Goal: Information Seeking & Learning: Learn about a topic

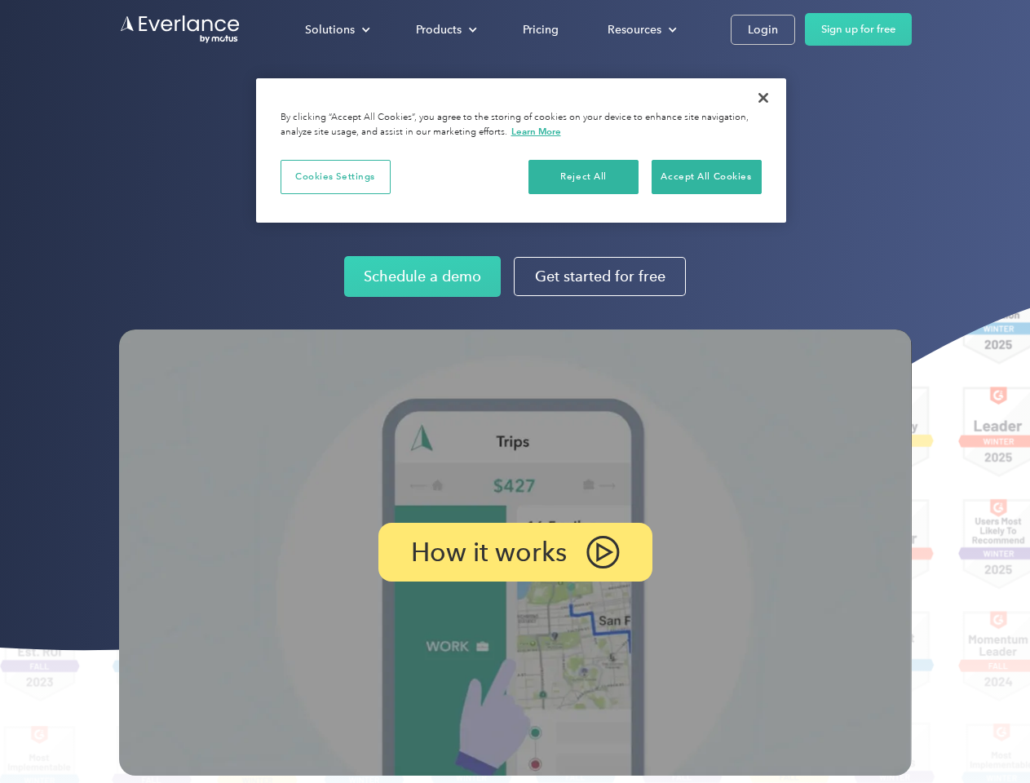
click at [515, 391] on img at bounding box center [515, 553] width 793 height 446
click at [337, 29] on div "Solutions" at bounding box center [330, 30] width 50 height 20
click at [445, 29] on div "Products" at bounding box center [439, 30] width 46 height 20
click at [640, 29] on div "Resources" at bounding box center [635, 30] width 54 height 20
click at [515, 552] on p "How it works" at bounding box center [489, 552] width 156 height 20
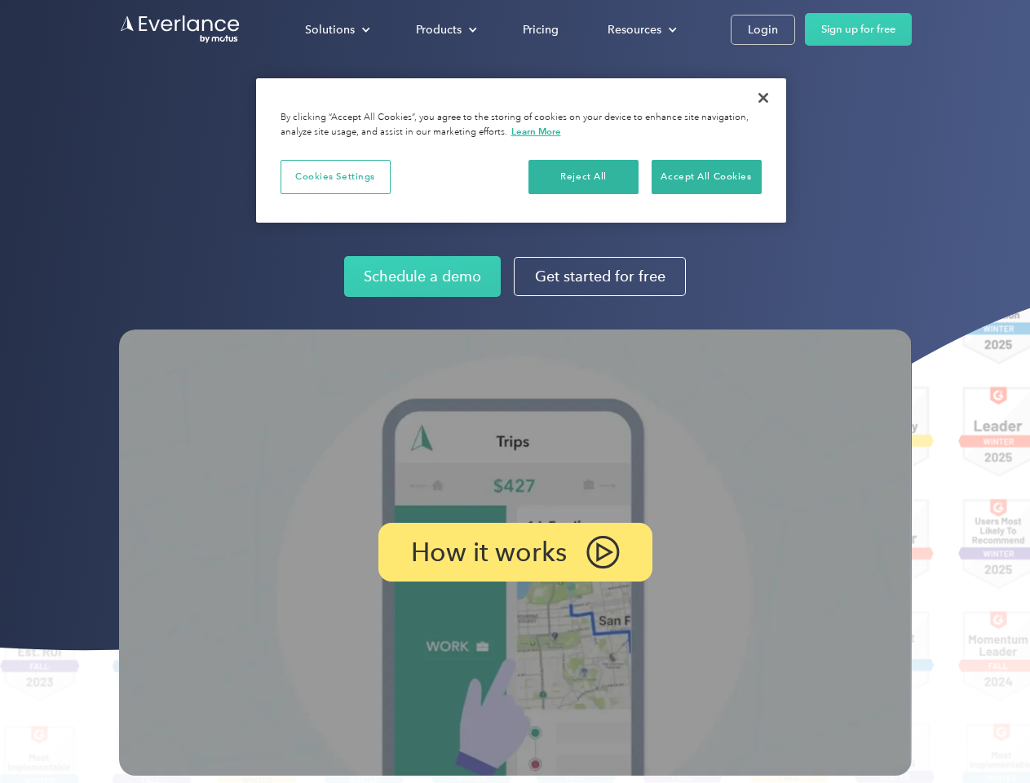
click at [335, 176] on button "Cookies Settings" at bounding box center [336, 177] width 110 height 34
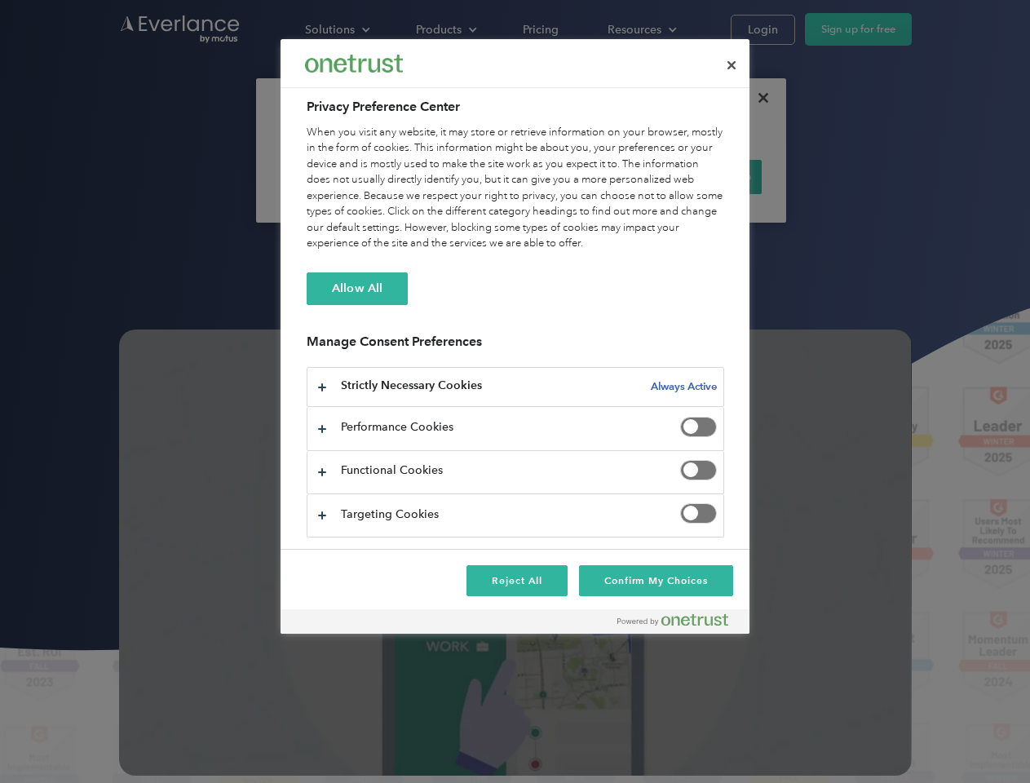
click at [584, 176] on div "When you visit any website, it may store or retrieve information on your browse…" at bounding box center [516, 188] width 418 height 127
click at [706, 176] on div "When you visit any website, it may store or retrieve information on your browse…" at bounding box center [516, 188] width 418 height 127
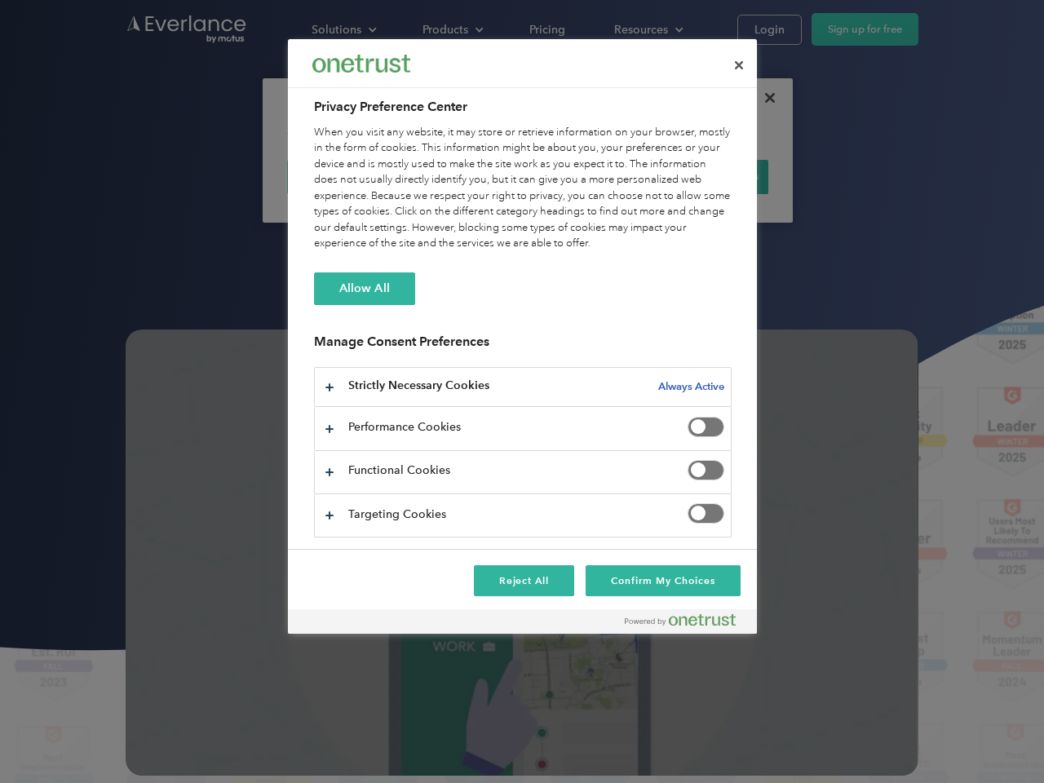
click at [763, 98] on div at bounding box center [522, 391] width 1044 height 783
